Goal: Information Seeking & Learning: Learn about a topic

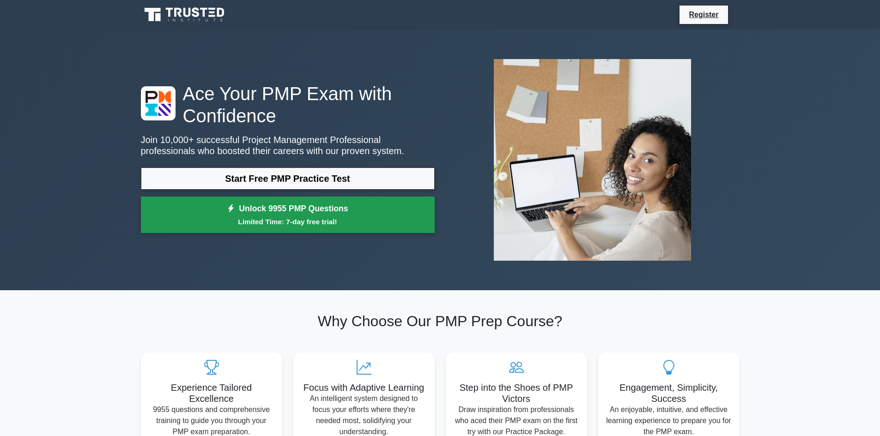
click at [376, 212] on link "Unlock 9955 PMP Questions Limited Time: 7-day free trial!" at bounding box center [288, 215] width 294 height 37
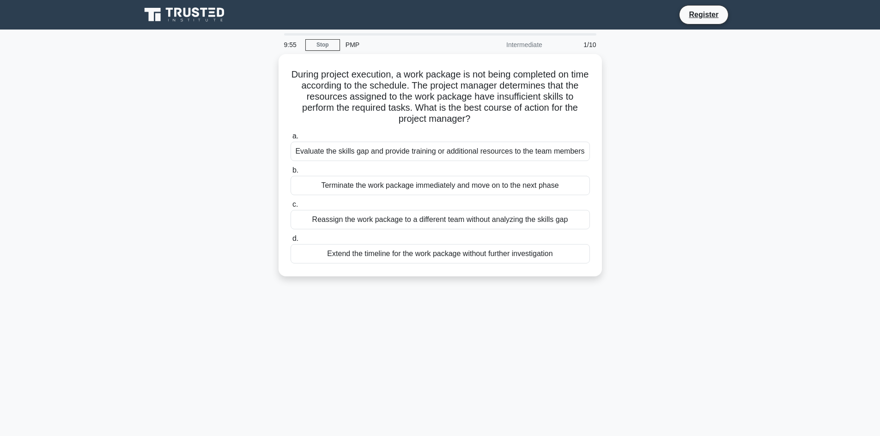
drag, startPoint x: 291, startPoint y: 65, endPoint x: 589, endPoint y: 214, distance: 332.8
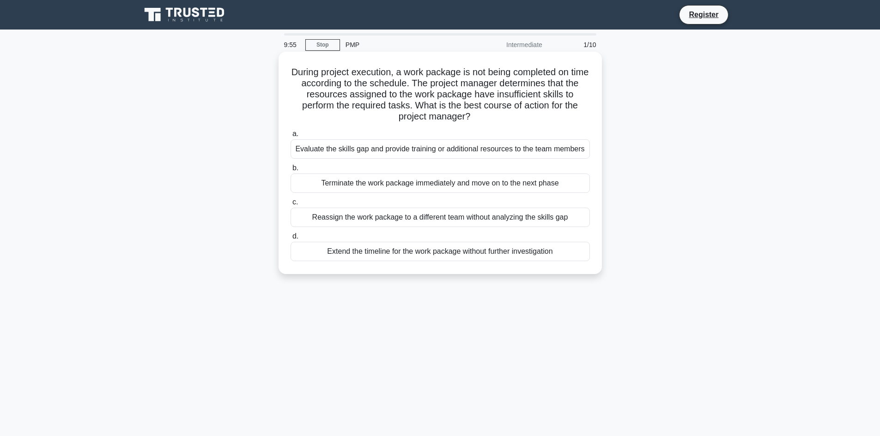
click at [602, 283] on div "During project execution, a work package is not being completed on time accordi…" at bounding box center [440, 171] width 610 height 234
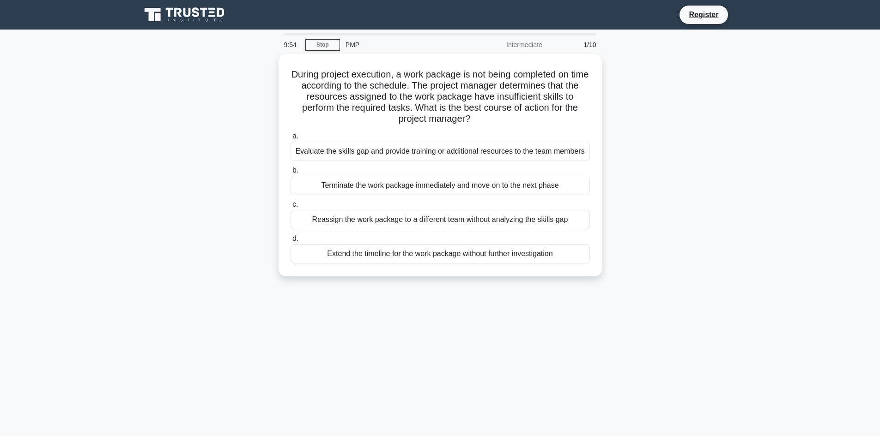
click at [529, 43] on div "Intermediate" at bounding box center [507, 45] width 81 height 18
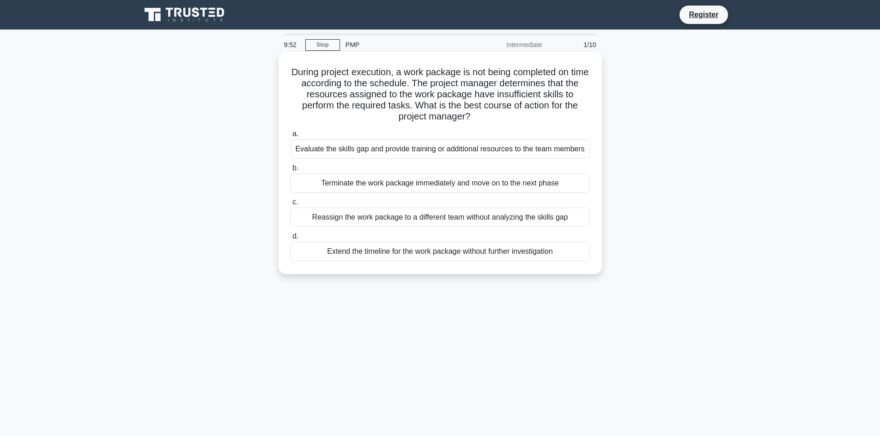
drag, startPoint x: 291, startPoint y: 70, endPoint x: 574, endPoint y: 259, distance: 340.0
click at [574, 259] on div "During project execution, a work package is not being completed on time accordi…" at bounding box center [440, 162] width 316 height 215
copy div "During project execution, a work package is not being completed on time accordi…"
click at [297, 217] on div "Reassign the work package to a different team without analyzing the skills gap" at bounding box center [440, 217] width 299 height 19
click at [291, 206] on input "c. Reassign the work package to a different team without analyzing the skills g…" at bounding box center [291, 203] width 0 height 6
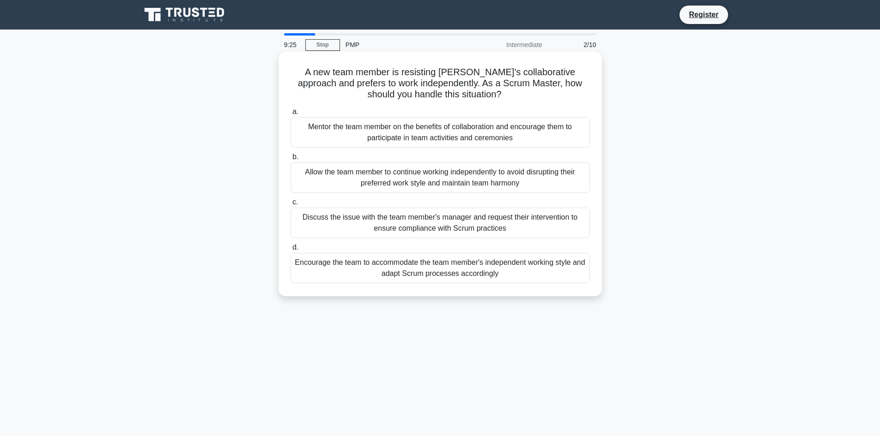
drag, startPoint x: 291, startPoint y: 69, endPoint x: 580, endPoint y: 285, distance: 360.6
click at [580, 285] on div "A new team member is resisting [PERSON_NAME]'s collaborative approach and prefe…" at bounding box center [440, 173] width 316 height 237
copy div "A new team member is resisting [PERSON_NAME]'s collaborative approach and prefe…"
click at [312, 220] on div "Discuss the issue with the team member's manager and request their intervention…" at bounding box center [440, 223] width 299 height 30
click at [291, 206] on input "c. Discuss the issue with the team member's manager and request their intervent…" at bounding box center [291, 203] width 0 height 6
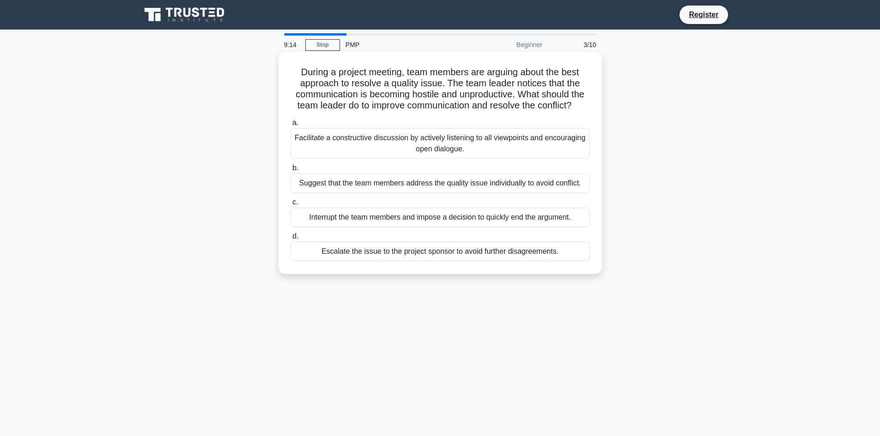
drag, startPoint x: 290, startPoint y: 69, endPoint x: 590, endPoint y: 248, distance: 349.2
click at [591, 249] on div "During a project meeting, team members are arguing about the best approach to r…" at bounding box center [440, 162] width 316 height 215
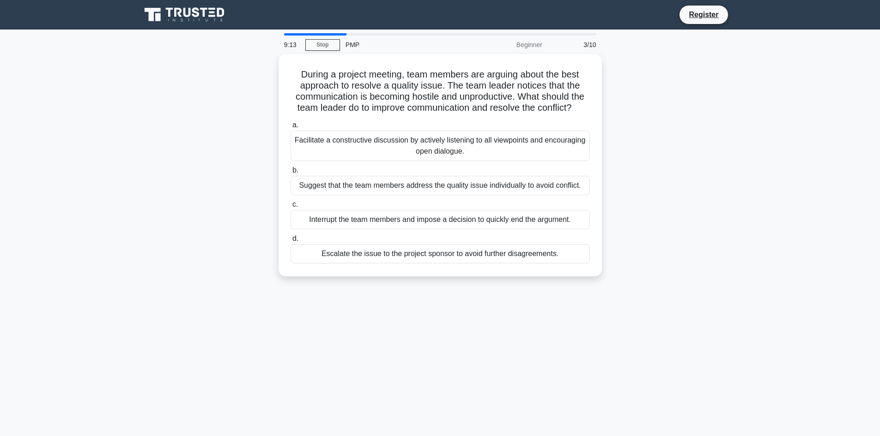
copy div "During a project meeting, team members are arguing about the best approach to r…"
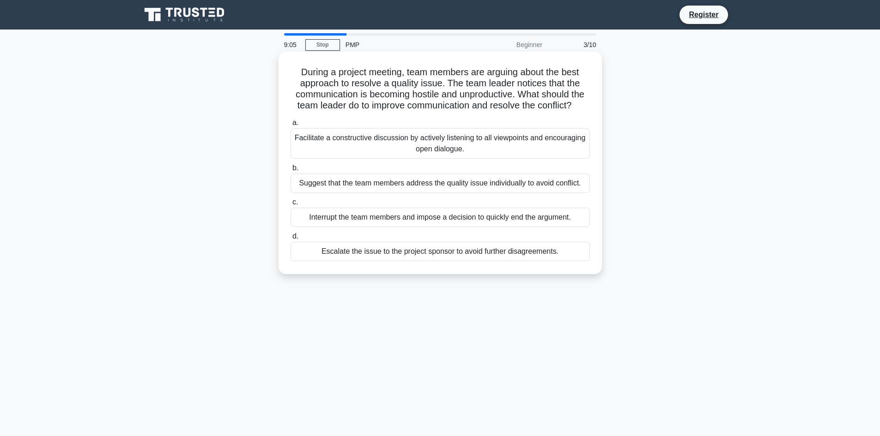
click at [333, 147] on div "Facilitate a constructive discussion by actively listening to all viewpoints an…" at bounding box center [440, 143] width 299 height 30
click at [291, 126] on input "a. Facilitate a constructive discussion by actively listening to all viewpoints…" at bounding box center [291, 123] width 0 height 6
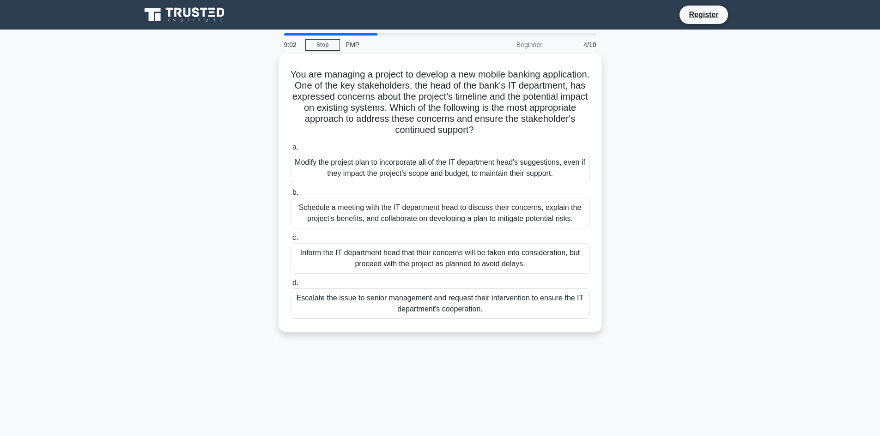
drag, startPoint x: 382, startPoint y: 97, endPoint x: 606, endPoint y: 341, distance: 330.5
click at [606, 341] on div "You are managing a project to develop a new mobile banking application. One of …" at bounding box center [440, 198] width 610 height 289
copy div "You are managing a project to develop a new mobile banking application. One of …"
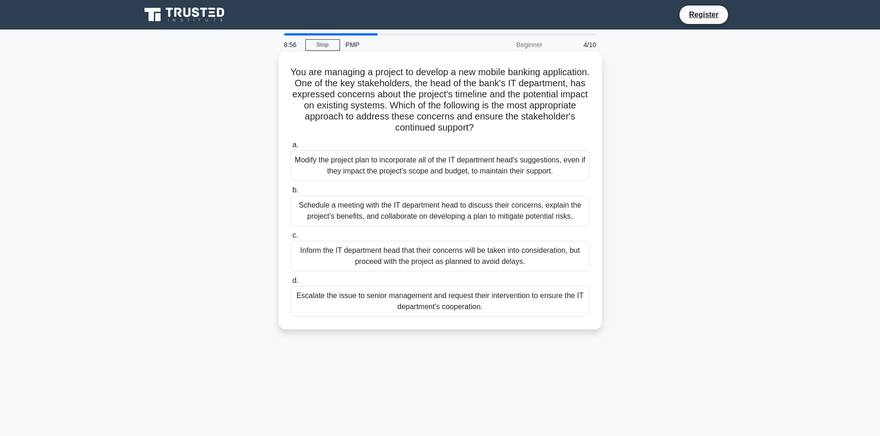
click at [334, 164] on div "Modify the project plan to incorporate all of the IT department head's suggesti…" at bounding box center [440, 166] width 299 height 30
click at [291, 148] on input "a. Modify the project plan to incorporate all of the IT department head's sugge…" at bounding box center [291, 145] width 0 height 6
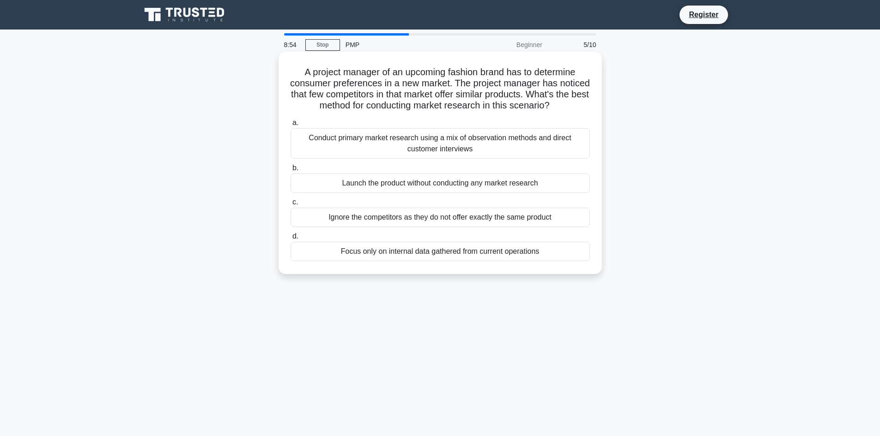
drag, startPoint x: 298, startPoint y: 73, endPoint x: 585, endPoint y: 275, distance: 350.9
click at [585, 271] on div "A project manager of an upcoming fashion brand has to determine consumer prefer…" at bounding box center [440, 162] width 316 height 215
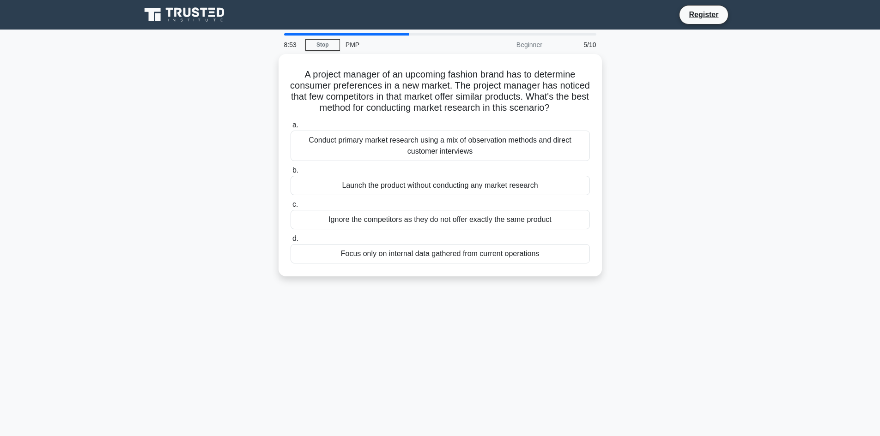
copy div "A project manager of an upcoming fashion brand has to determine consumer prefer…"
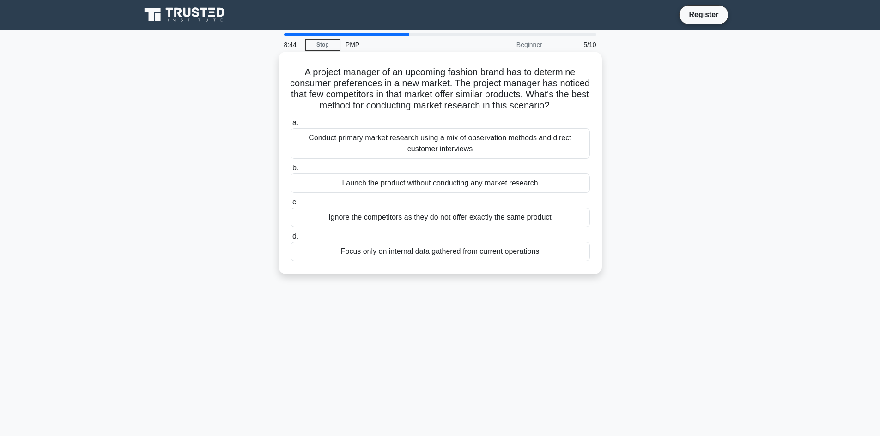
click at [350, 227] on div "Ignore the competitors as they do not offer exactly the same product" at bounding box center [440, 217] width 299 height 19
click at [291, 206] on input "c. Ignore the competitors as they do not offer exactly the same product" at bounding box center [291, 203] width 0 height 6
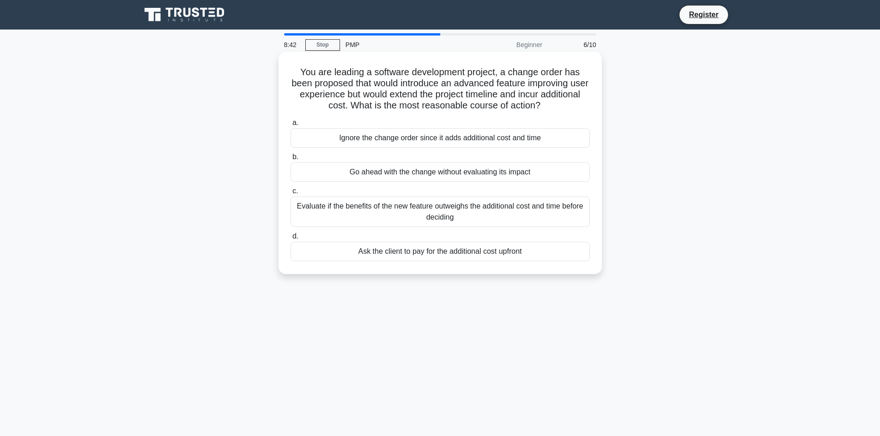
drag, startPoint x: 297, startPoint y: 73, endPoint x: 563, endPoint y: 266, distance: 328.7
click at [563, 266] on div "You are leading a software development project, a change order has been propose…" at bounding box center [440, 162] width 316 height 215
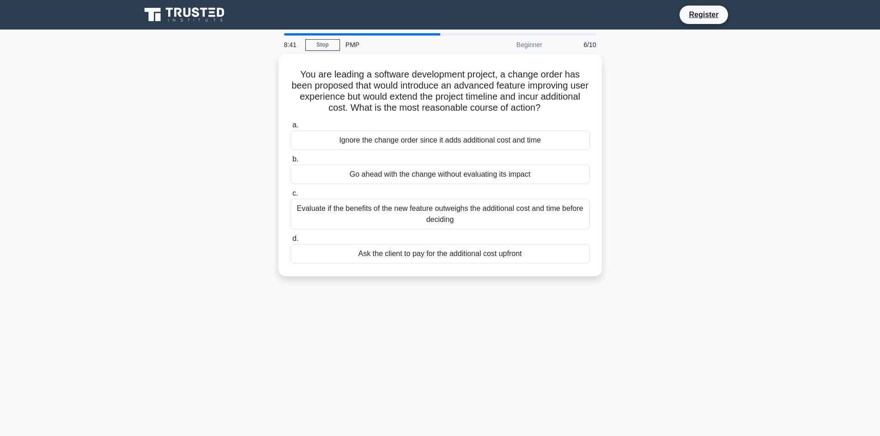
copy div "You are leading a software development project, a change order has been propose…"
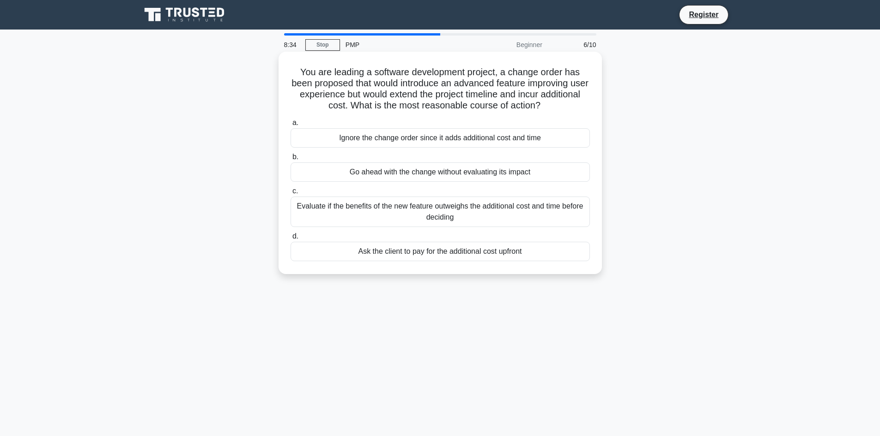
click at [467, 137] on div "Ignore the change order since it adds additional cost and time" at bounding box center [440, 137] width 299 height 19
click at [291, 126] on input "a. Ignore the change order since it adds additional cost and time" at bounding box center [291, 123] width 0 height 6
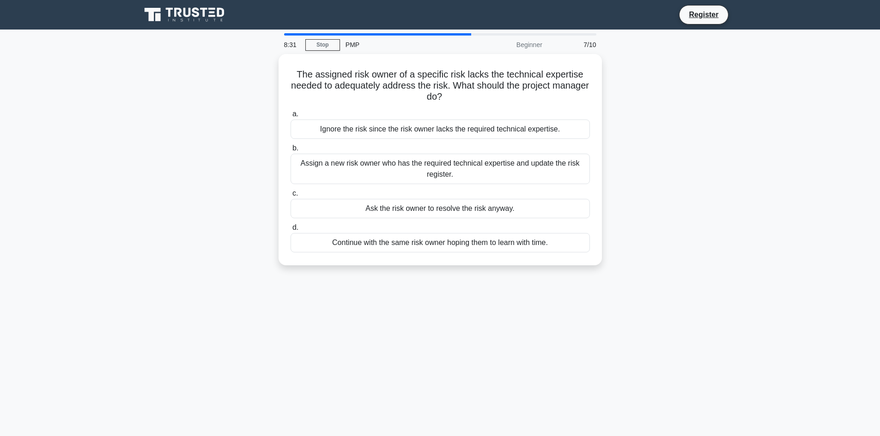
drag, startPoint x: 293, startPoint y: 72, endPoint x: 592, endPoint y: 249, distance: 347.7
click at [591, 251] on div "The assigned risk owner of a specific risk lacks the technical expertise needed…" at bounding box center [440, 160] width 316 height 204
copy div "The assigned risk owner of a specific risk lacks the technical expertise needed…"
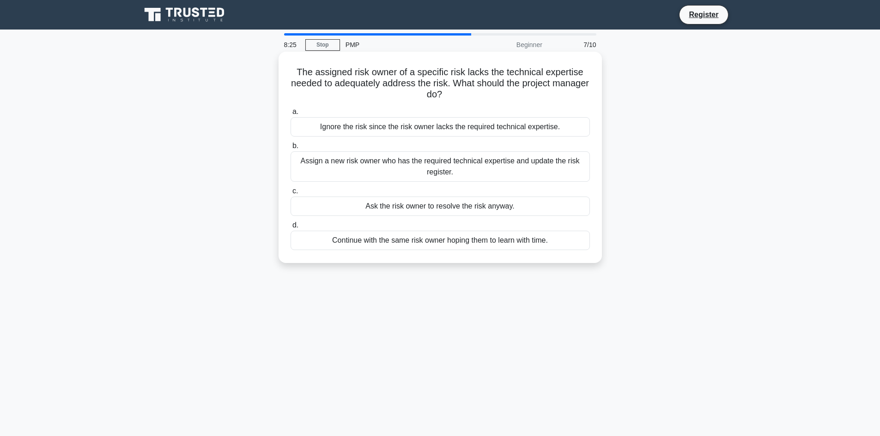
click at [490, 163] on div "Assign a new risk owner who has the required technical expertise and update the…" at bounding box center [440, 166] width 299 height 30
click at [291, 149] on input "b. Assign a new risk owner who has the required technical expertise and update …" at bounding box center [291, 146] width 0 height 6
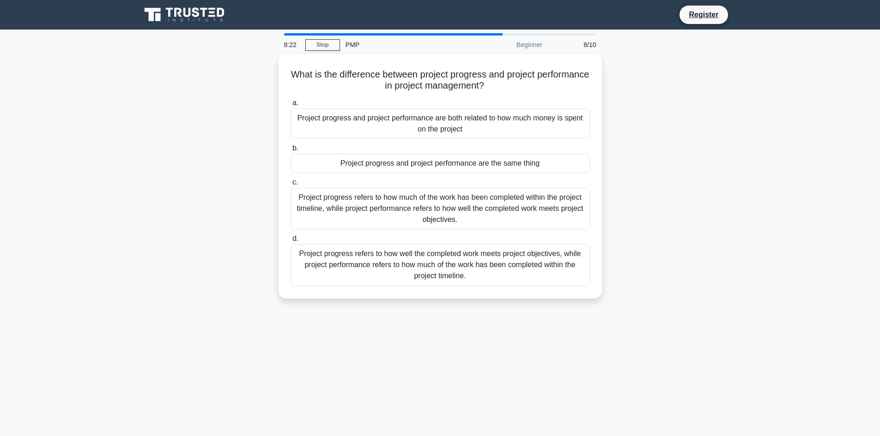
drag, startPoint x: 308, startPoint y: 66, endPoint x: 520, endPoint y: 342, distance: 347.8
click at [517, 342] on div "8:22 Stop PMP Beginner 8/10 What is the difference between project progress and…" at bounding box center [440, 264] width 610 height 462
copy div "What is the difference between project progress and project performance in proj…"
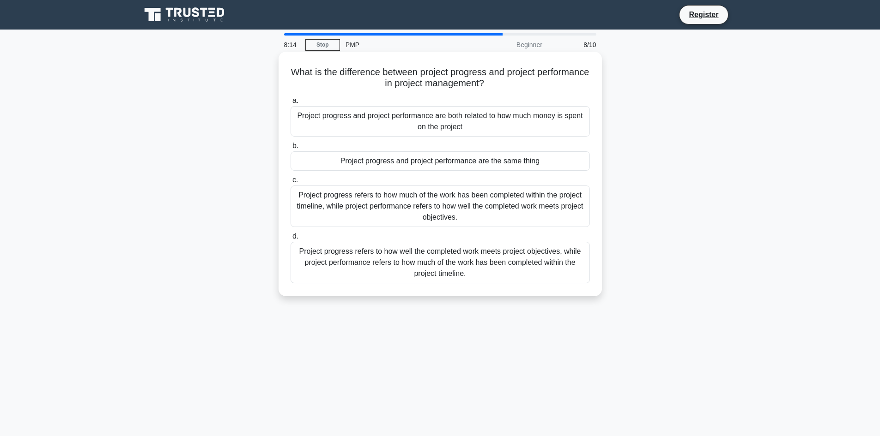
click at [496, 155] on div "Project progress and project performance are the same thing" at bounding box center [440, 160] width 299 height 19
click at [291, 149] on input "b. Project progress and project performance are the same thing" at bounding box center [291, 146] width 0 height 6
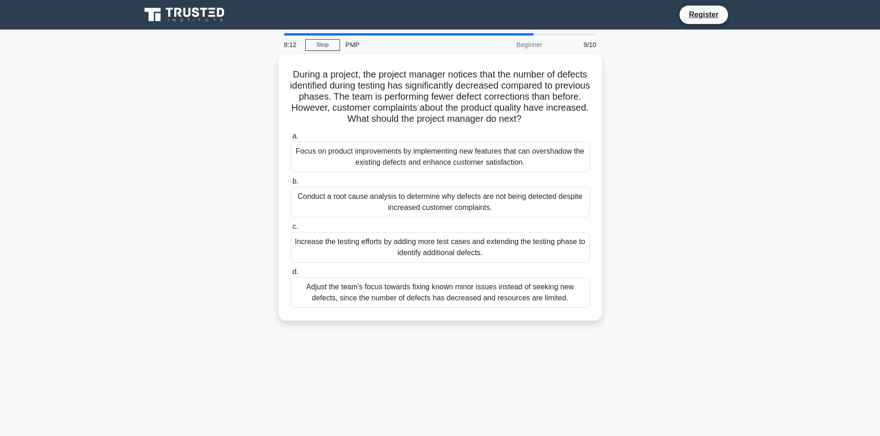
drag, startPoint x: 305, startPoint y: 71, endPoint x: 581, endPoint y: 332, distance: 379.6
click at [581, 332] on div "During a project, the project manager notices that the number of defects identi…" at bounding box center [440, 193] width 610 height 278
copy div "During a project, the project manager notices that the number of defects identi…"
click at [348, 156] on div "Focus on product improvements by implementing new features that can overshadow …" at bounding box center [440, 154] width 299 height 30
click at [291, 137] on input "a. Focus on product improvements by implementing new features that can overshad…" at bounding box center [291, 134] width 0 height 6
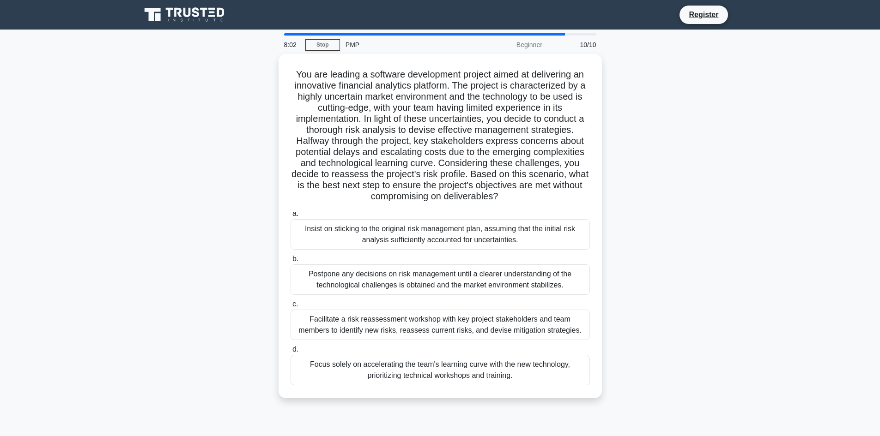
drag, startPoint x: 292, startPoint y: 69, endPoint x: 653, endPoint y: 404, distance: 491.6
click at [653, 404] on div "You are leading a software development project aimed at delivering an innovativ…" at bounding box center [440, 232] width 610 height 356
copy div "You are leading a software development project aimed at delivering an innovativ…"
click at [714, 166] on div "You are leading a software development project aimed at delivering an innovativ…" at bounding box center [440, 232] width 610 height 356
